Goal: Check status: Check status

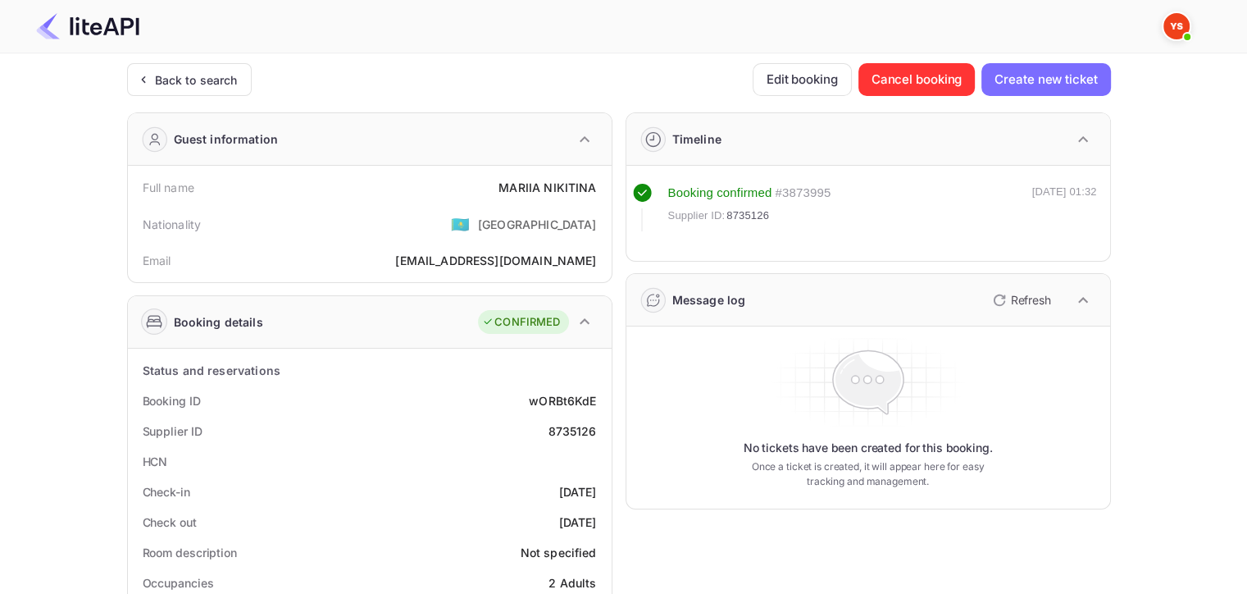
click at [161, 80] on div "Back to search" at bounding box center [196, 79] width 83 height 17
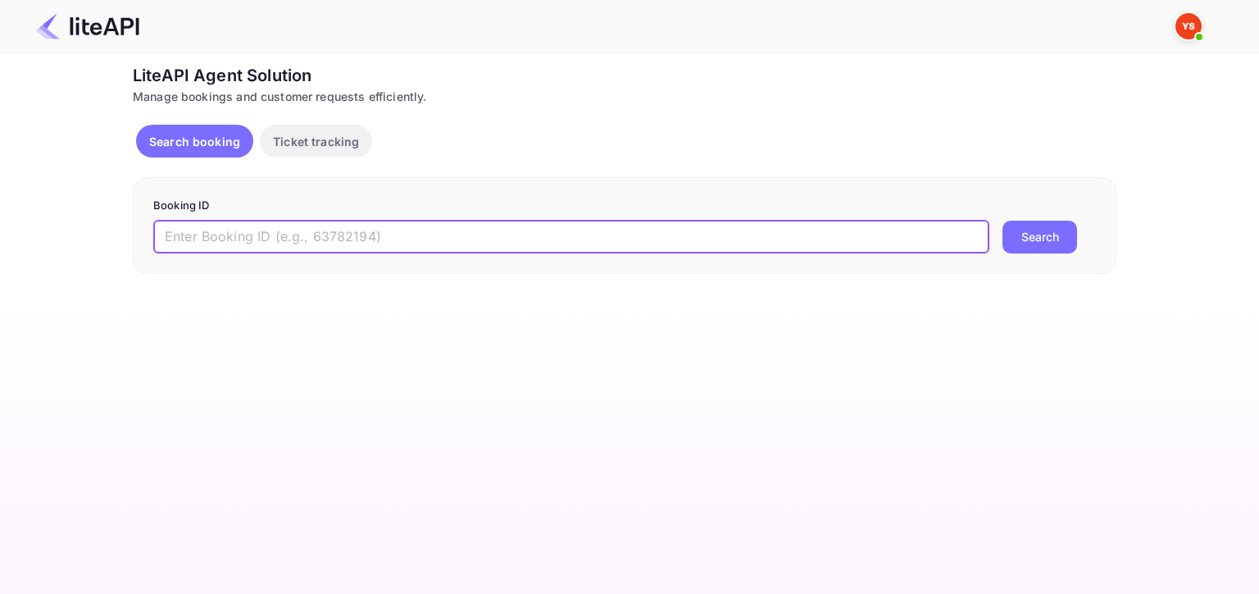
click at [407, 224] on input "text" at bounding box center [571, 237] width 836 height 33
paste input "9138483"
type input "9138483"
click at [1003, 221] on button "Search" at bounding box center [1040, 237] width 75 height 33
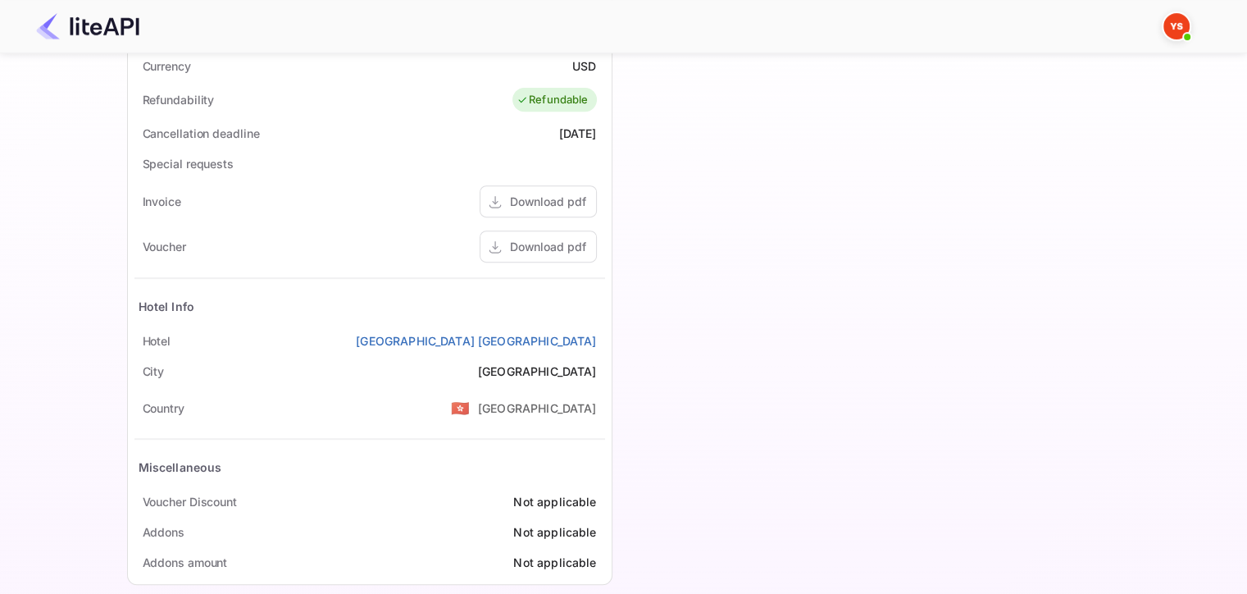
scroll to position [689, 0]
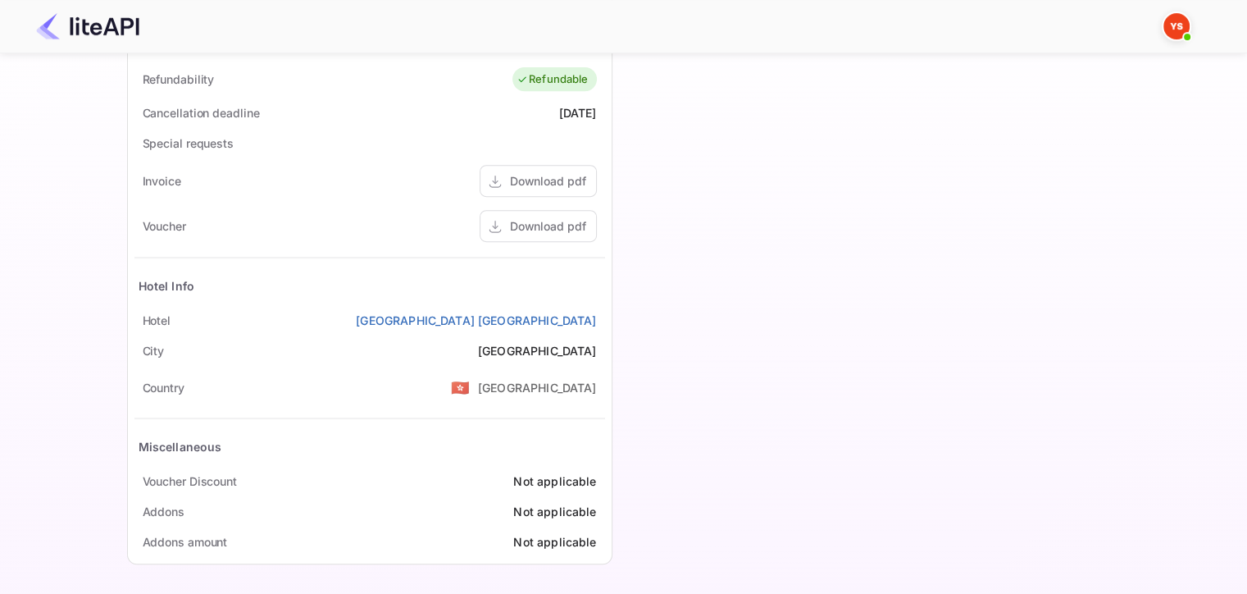
click at [553, 239] on div "Download pdf" at bounding box center [538, 226] width 117 height 32
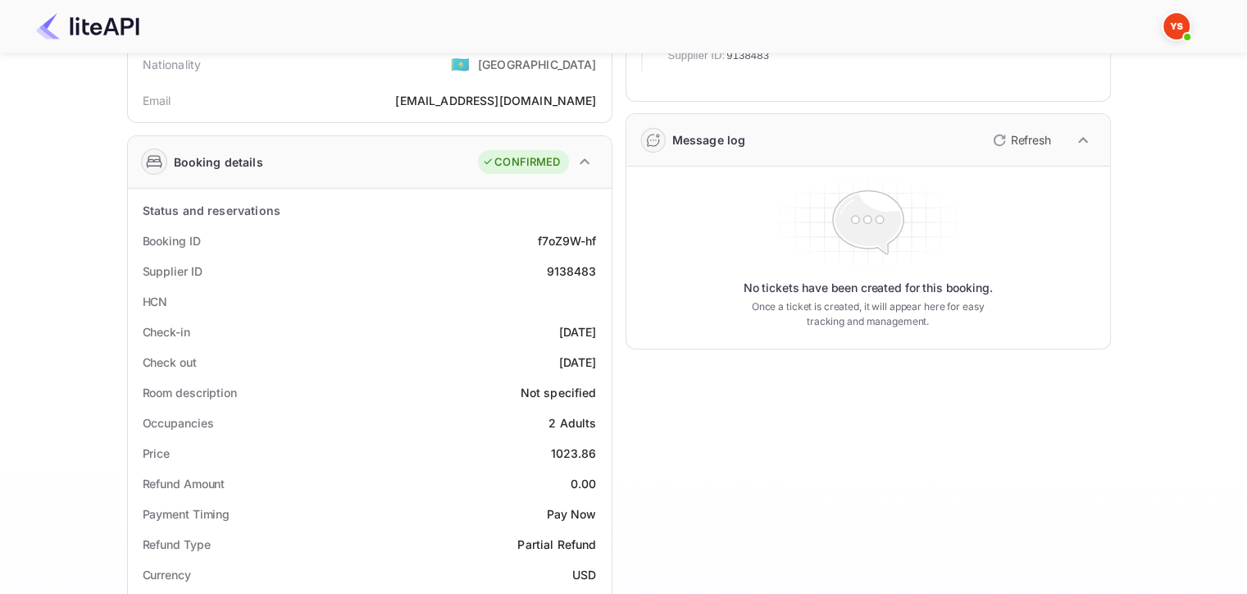
scroll to position [0, 0]
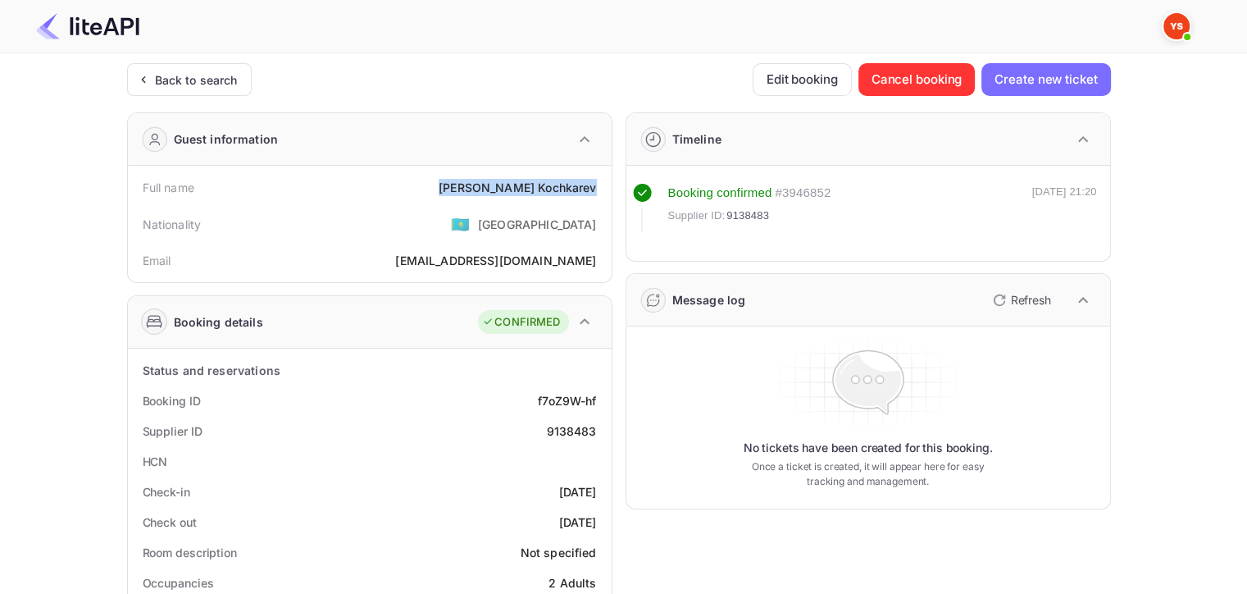
drag, startPoint x: 505, startPoint y: 184, endPoint x: 601, endPoint y: 194, distance: 96.5
click at [601, 194] on div "Full name [PERSON_NAME]" at bounding box center [369, 187] width 471 height 30
copy div "[PERSON_NAME]"
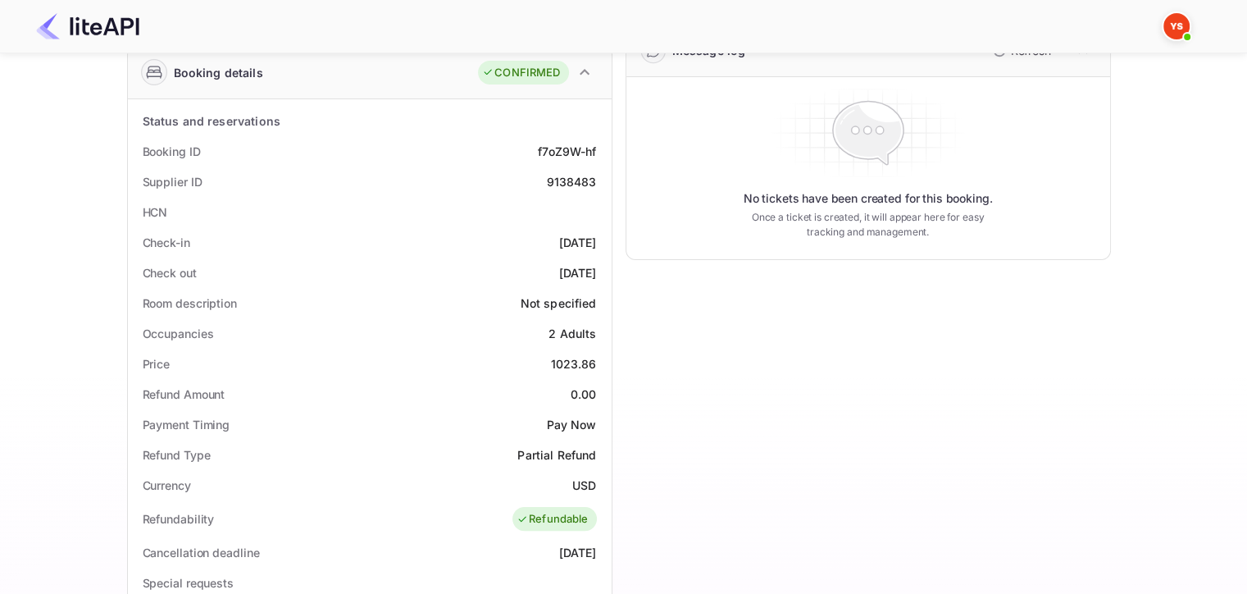
scroll to position [267, 0]
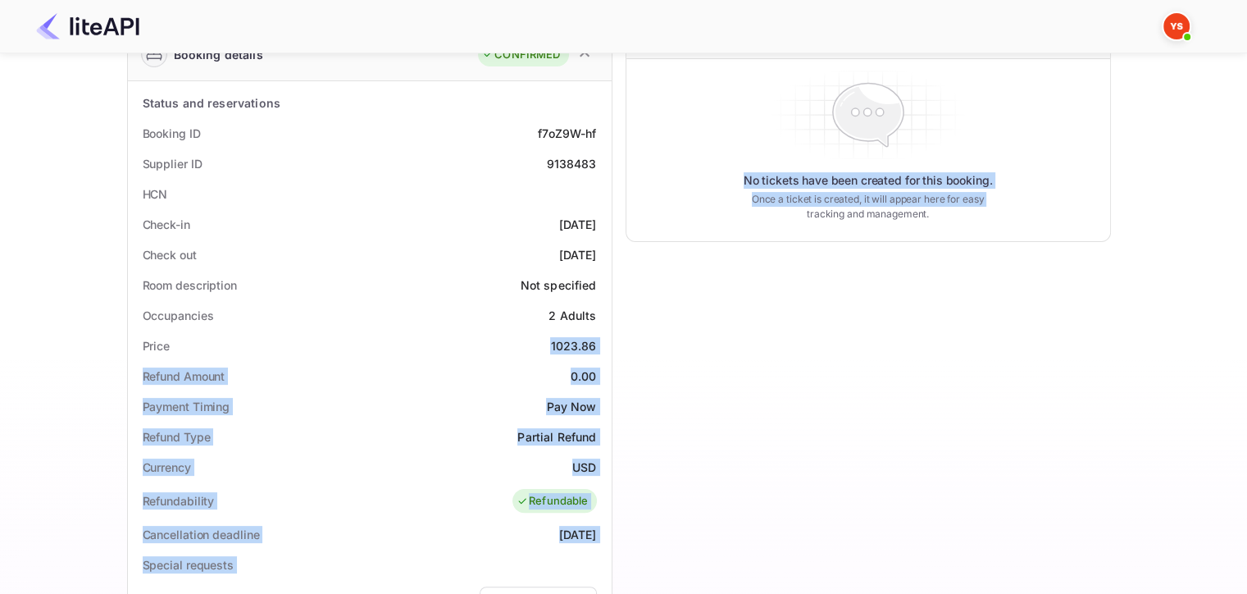
drag, startPoint x: 546, startPoint y: 344, endPoint x: 610, endPoint y: 335, distance: 64.6
click at [610, 335] on div "Status and reservations Booking ID f7oZ9W-hf Supplier ID 9138483 HCN Check-in […" at bounding box center [370, 533] width 484 height 904
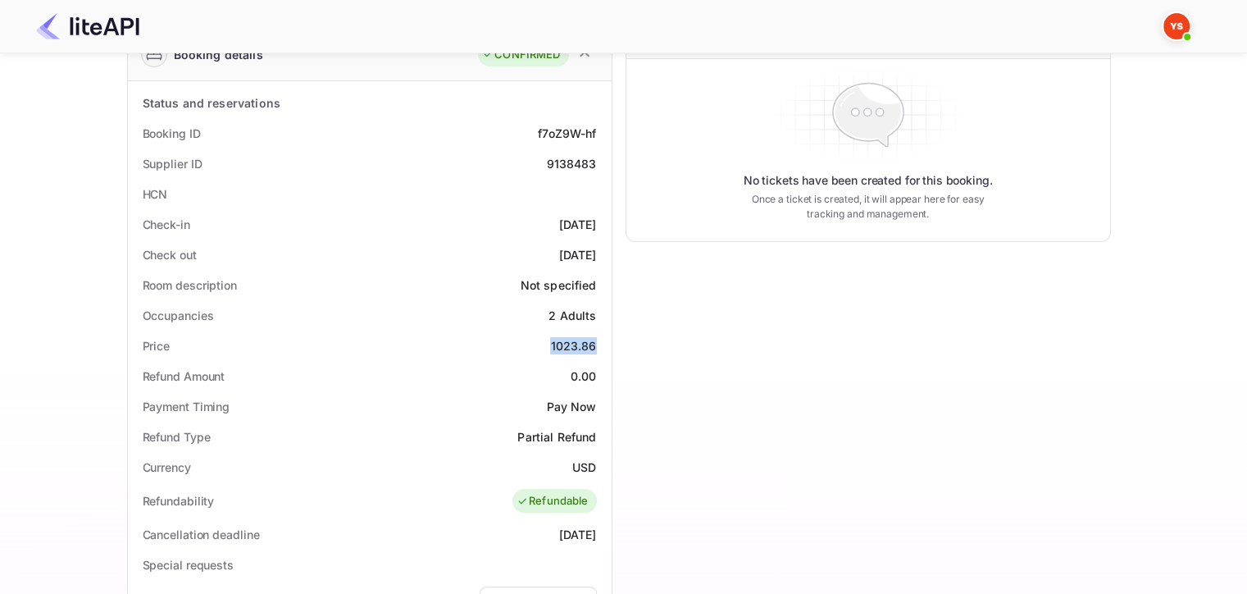
copy div "1023.86"
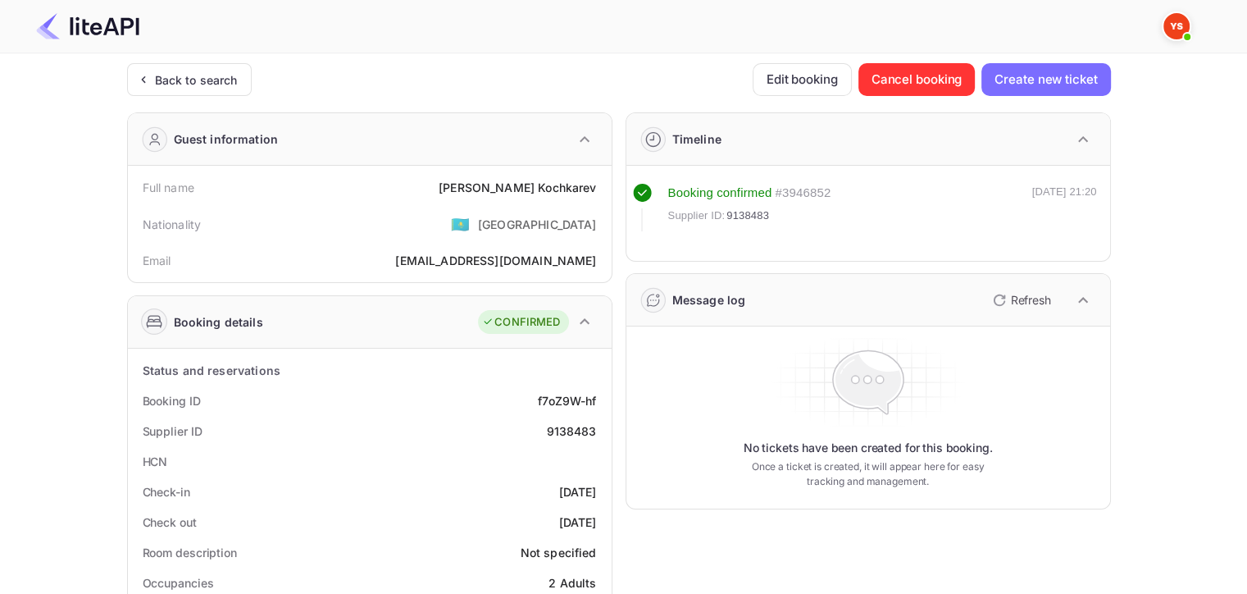
click at [199, 69] on div "Back to search" at bounding box center [189, 79] width 125 height 33
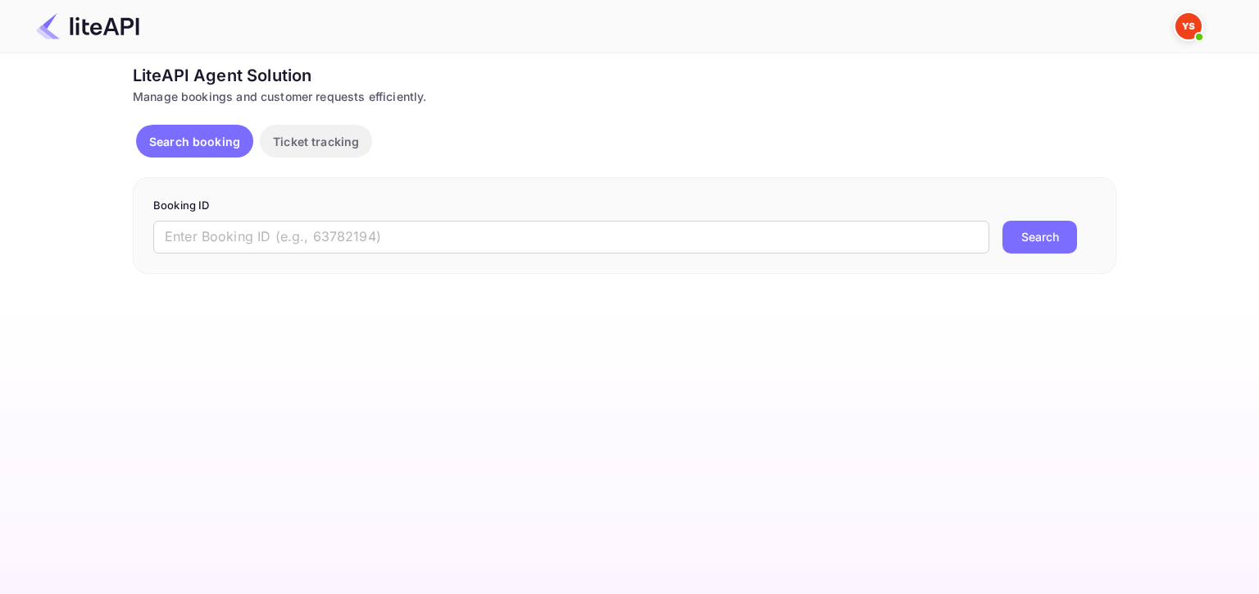
click at [623, 246] on input "text" at bounding box center [571, 237] width 836 height 33
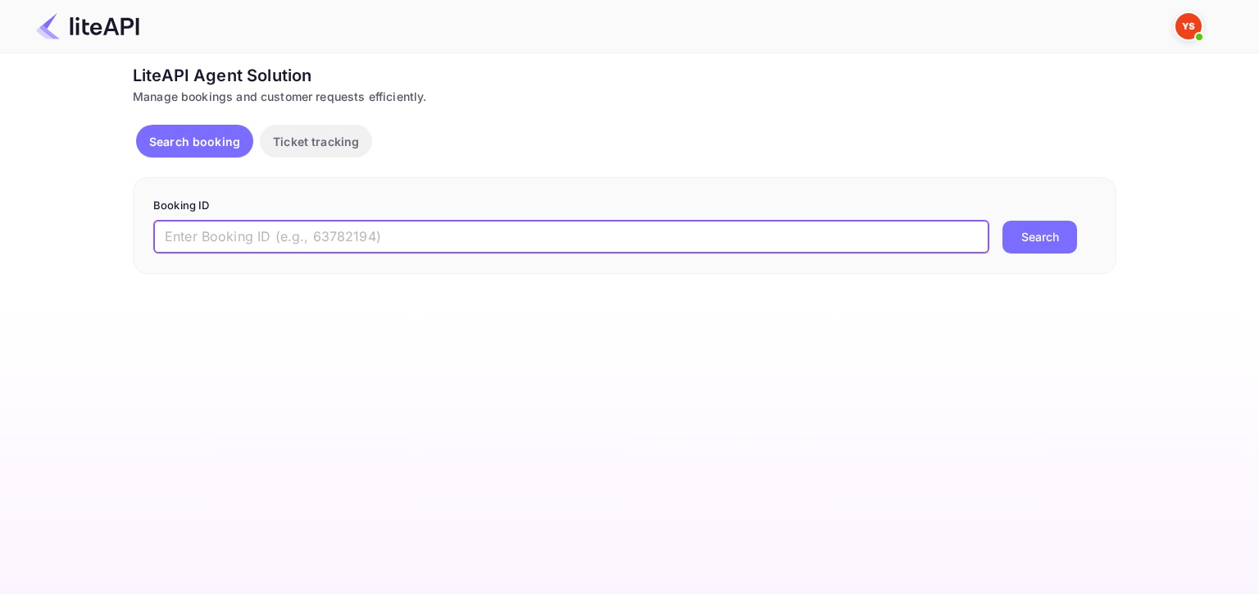
paste input "9058124"
type input "9058124"
click at [1003, 221] on button "Search" at bounding box center [1040, 237] width 75 height 33
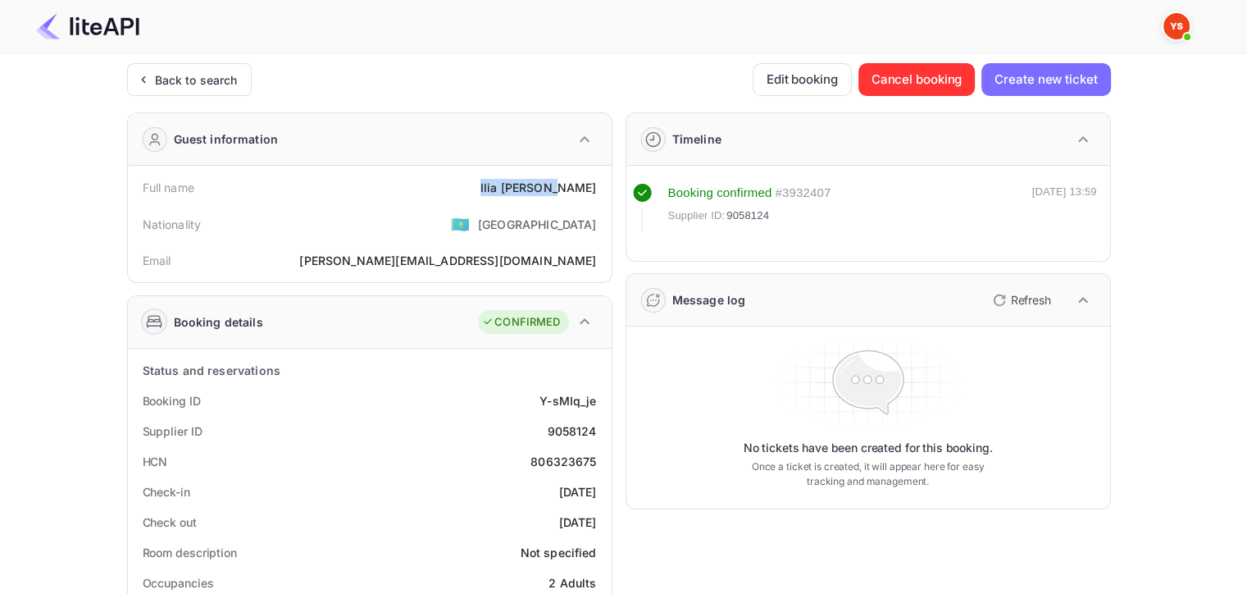
drag, startPoint x: 514, startPoint y: 185, endPoint x: 594, endPoint y: 181, distance: 79.6
click at [594, 182] on div "Full name [PERSON_NAME]" at bounding box center [369, 187] width 471 height 30
copy div "[PERSON_NAME]"
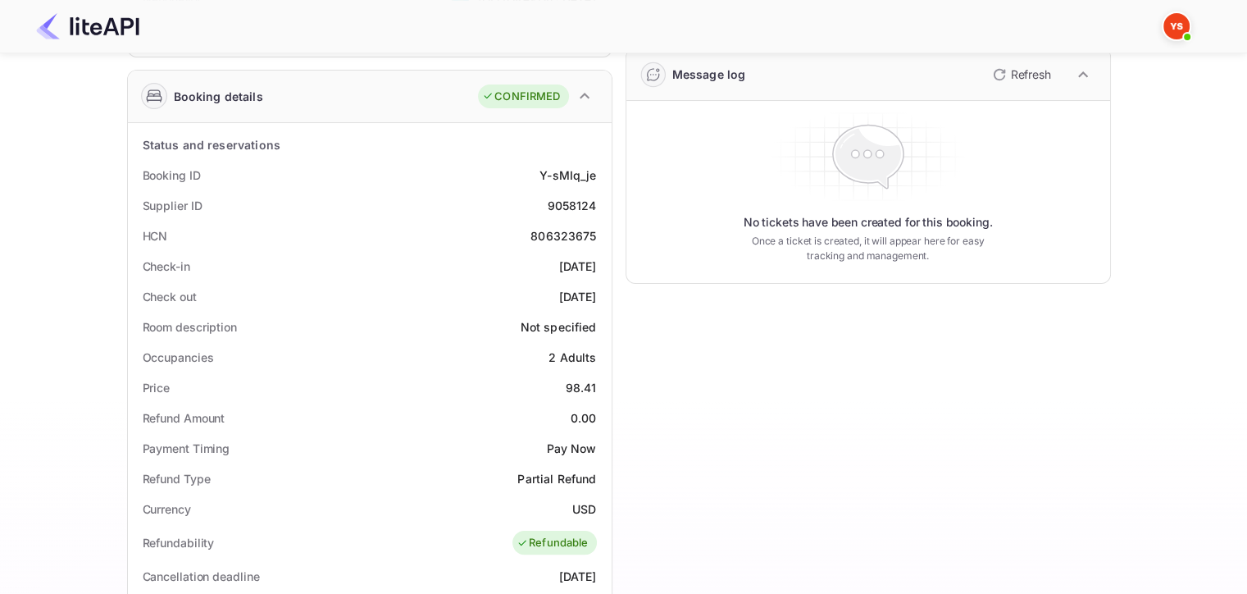
scroll to position [226, 0]
drag, startPoint x: 558, startPoint y: 384, endPoint x: 600, endPoint y: 382, distance: 41.8
click at [600, 382] on div "Price 98.41" at bounding box center [369, 386] width 471 height 30
copy div "98.41"
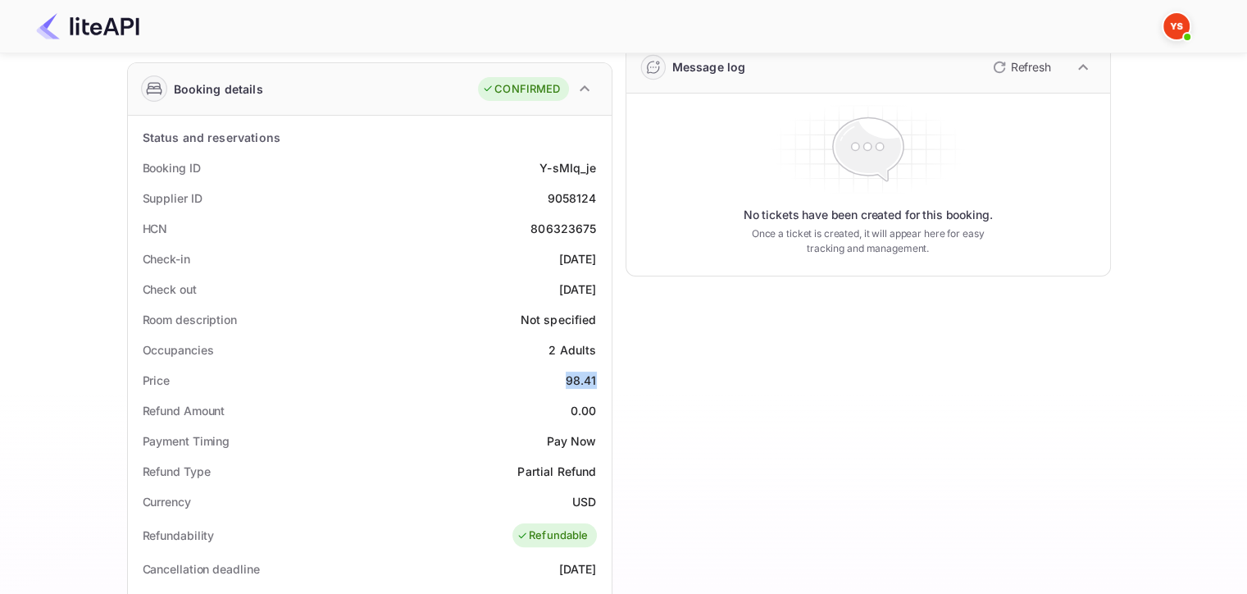
scroll to position [0, 0]
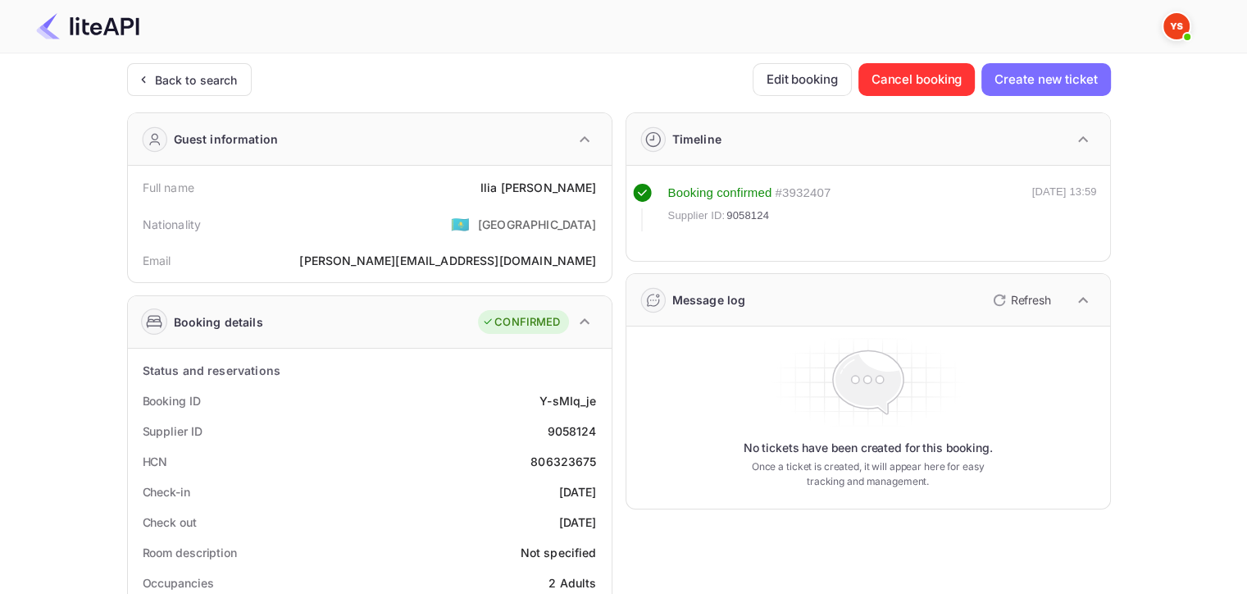
click at [200, 87] on div "Back to search" at bounding box center [196, 79] width 83 height 17
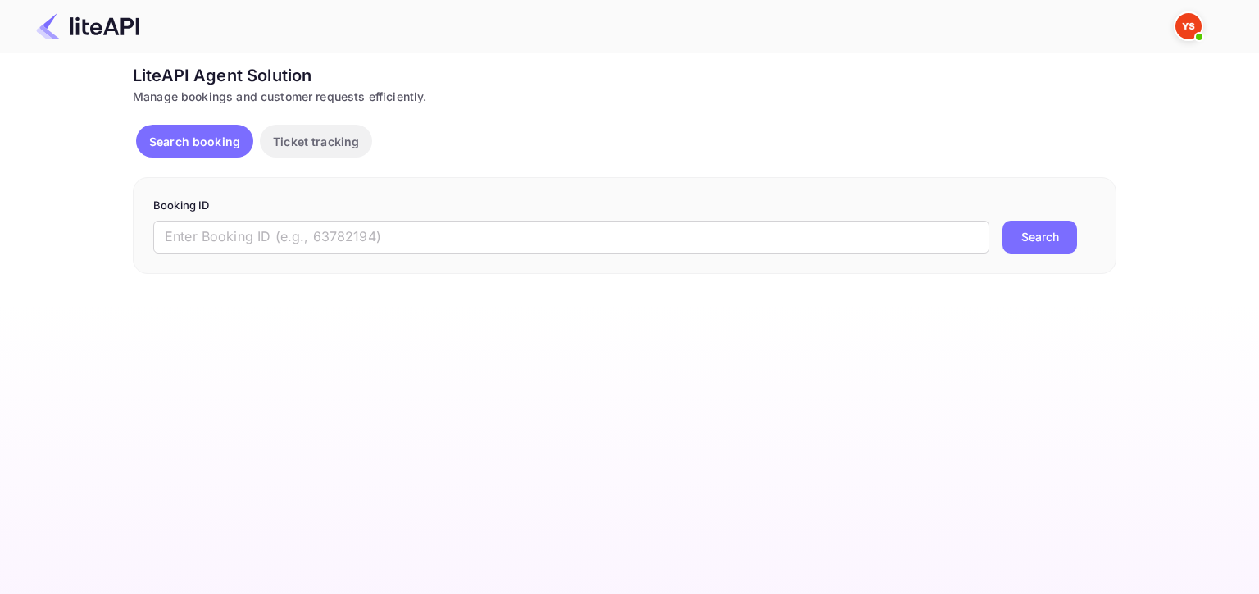
click at [379, 223] on input "text" at bounding box center [571, 237] width 836 height 33
paste input "8743316"
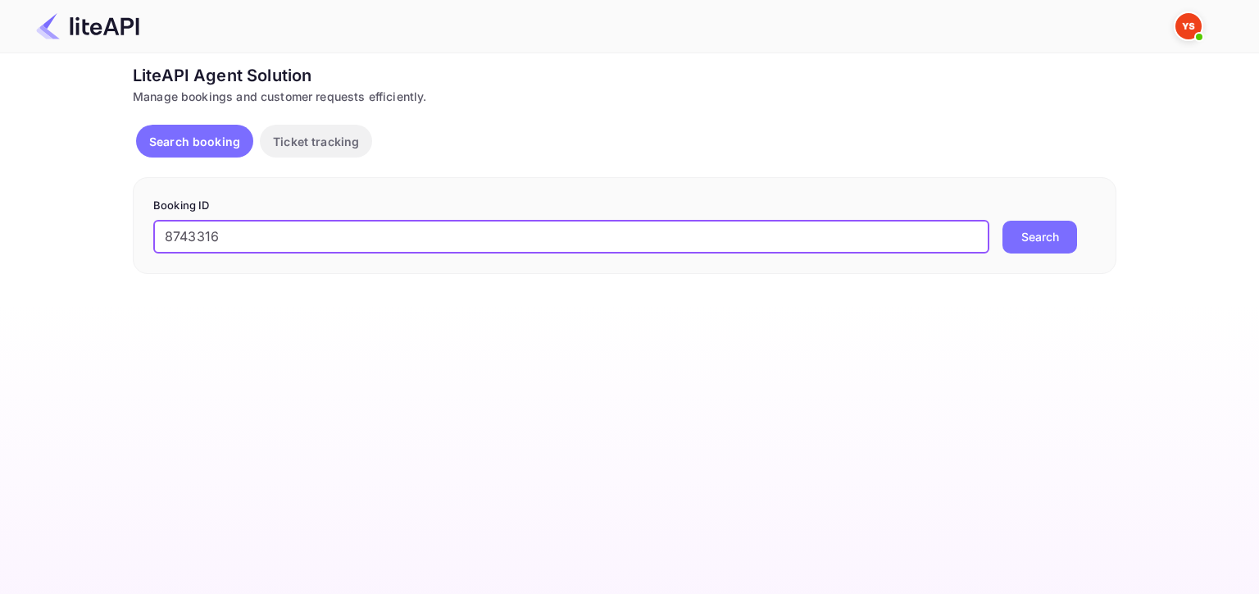
type input "8743316"
click at [1003, 221] on button "Search" at bounding box center [1040, 237] width 75 height 33
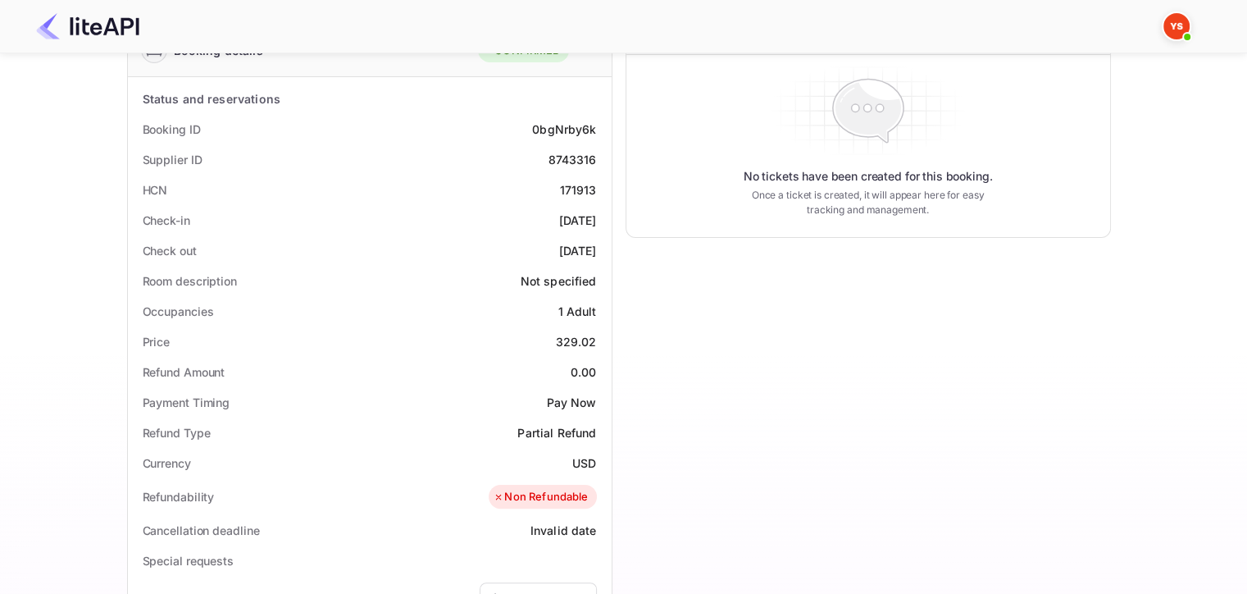
scroll to position [274, 0]
drag, startPoint x: 555, startPoint y: 338, endPoint x: 600, endPoint y: 335, distance: 45.2
click at [600, 335] on div "Price 329.02" at bounding box center [369, 339] width 471 height 30
copy div "329.02"
